Goal: Check status

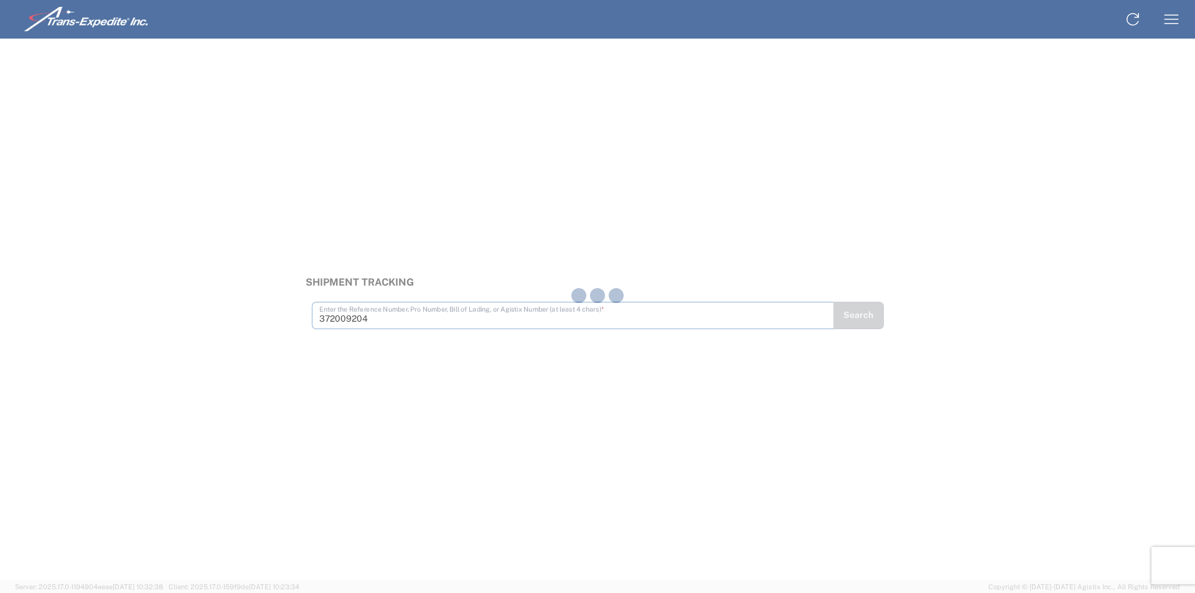
type input "372009204"
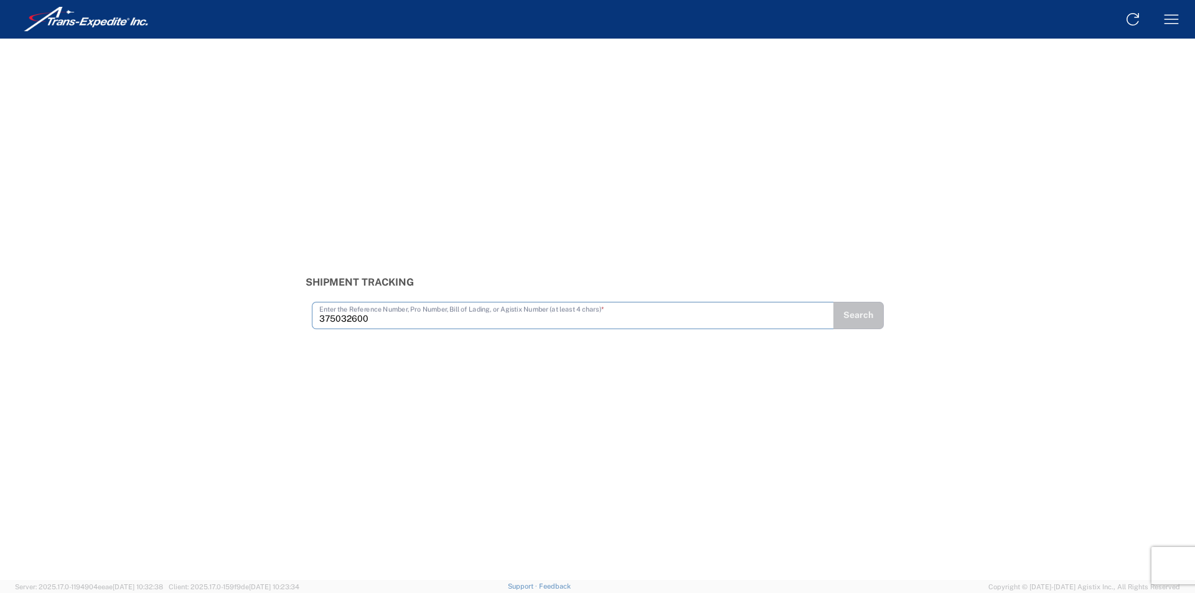
type input "375032600"
